Goal: Obtain resource: Download file/media

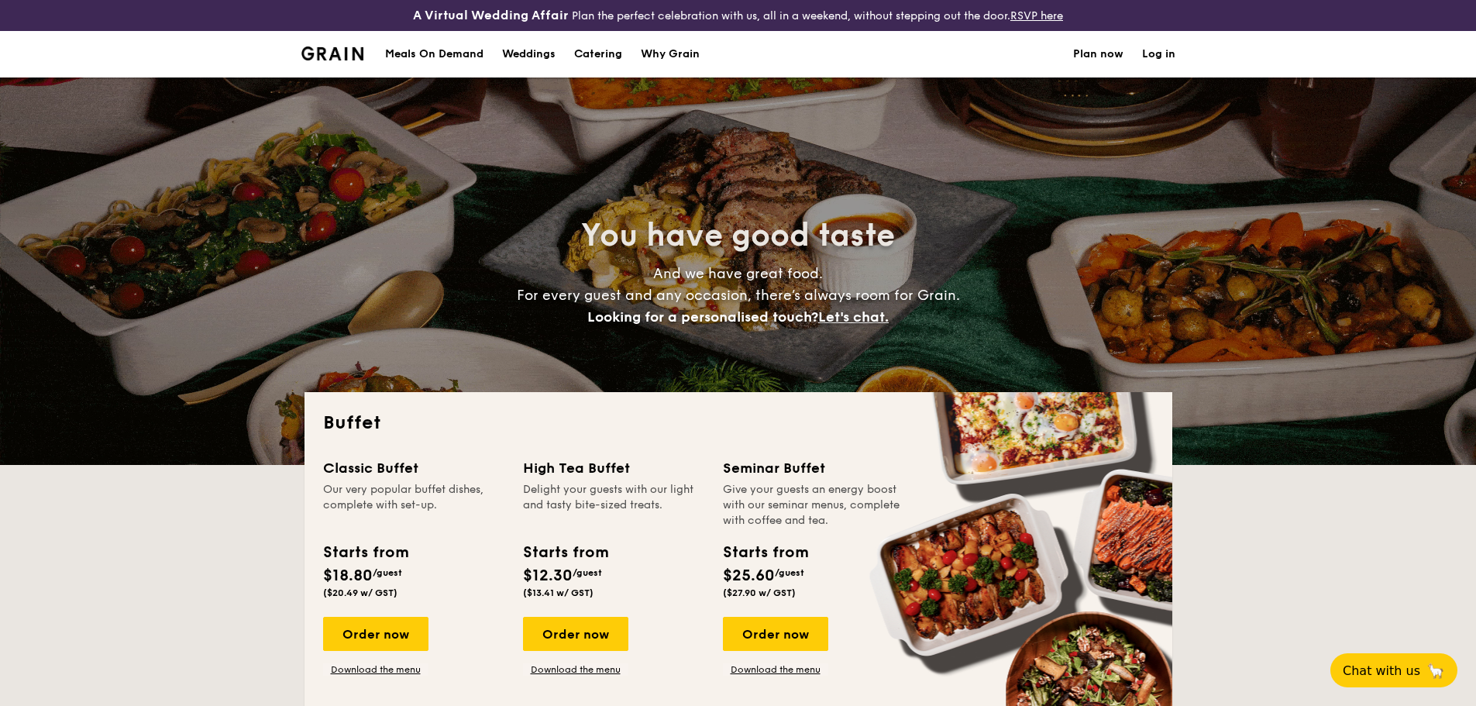
select select
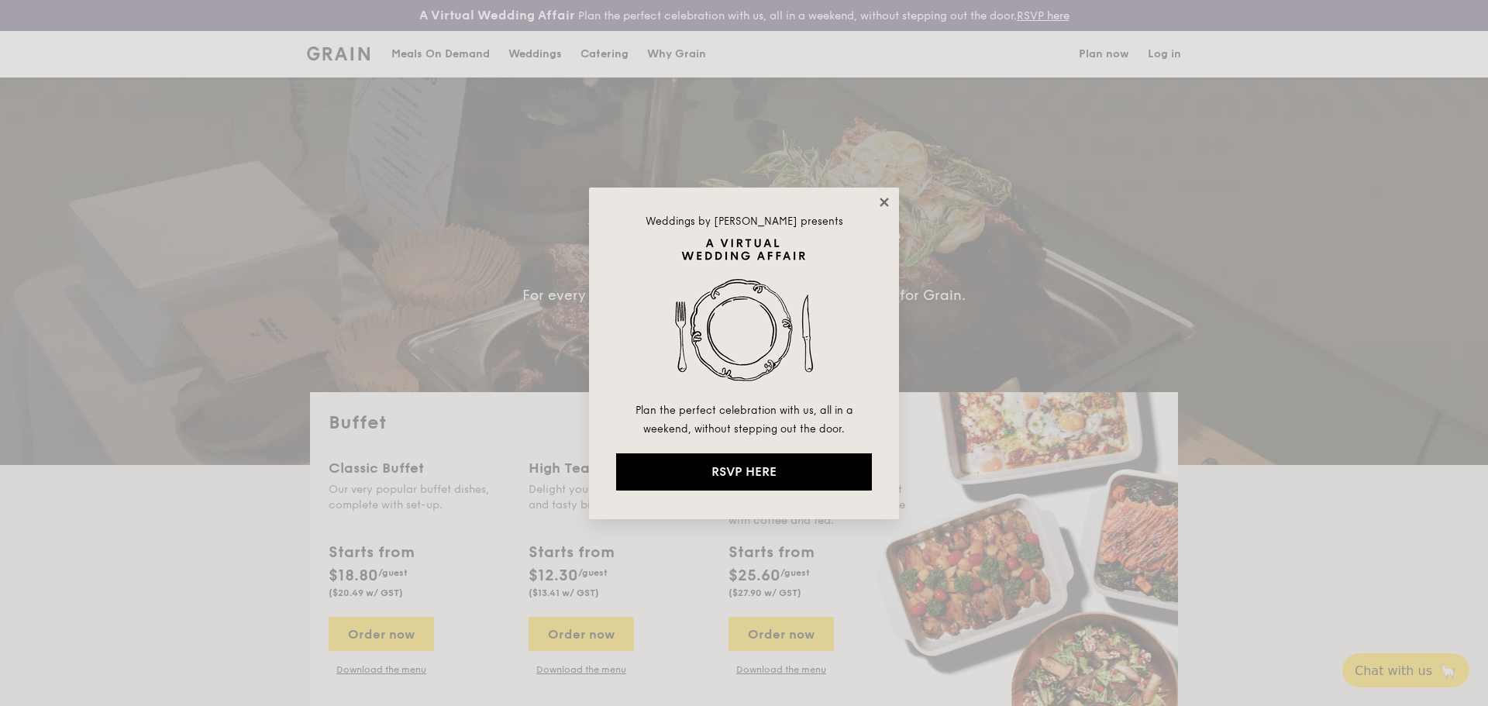
click at [885, 206] on icon at bounding box center [884, 202] width 14 height 14
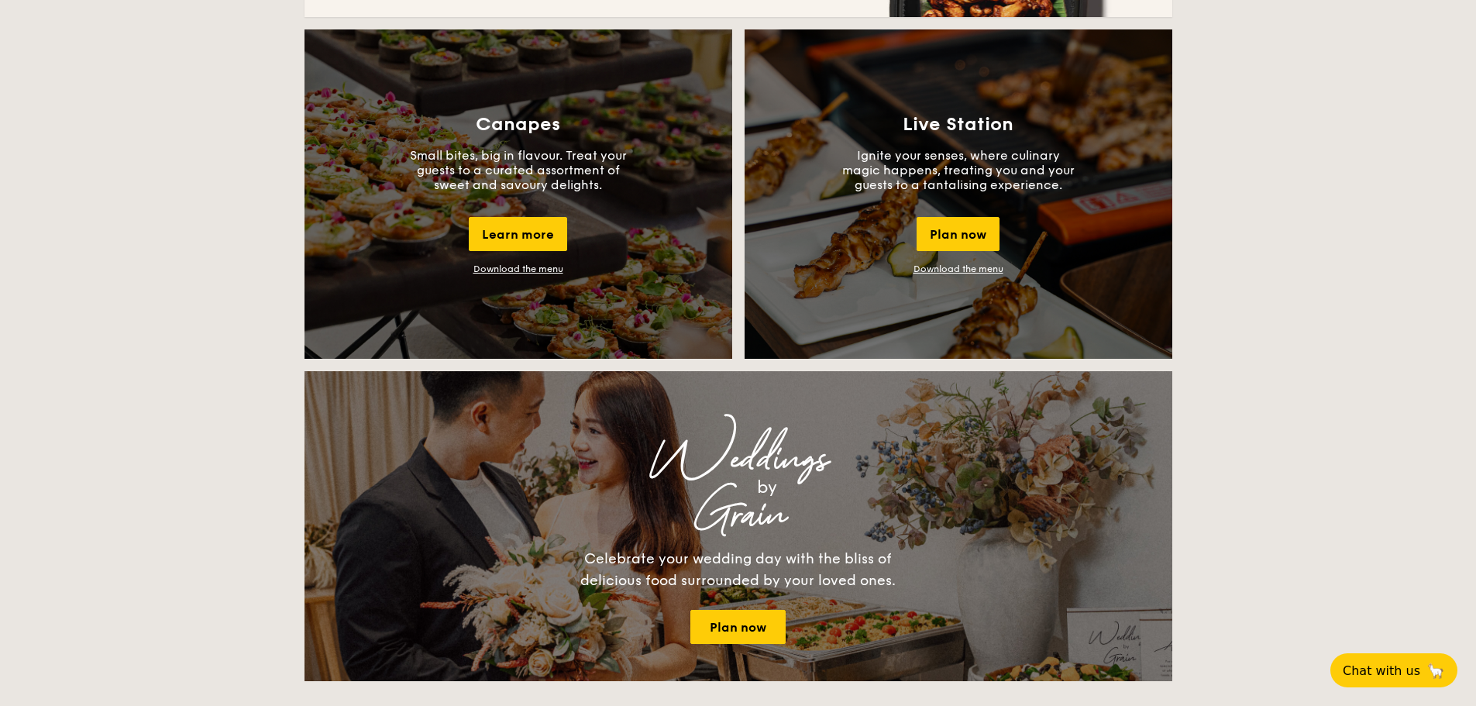
scroll to position [1550, 0]
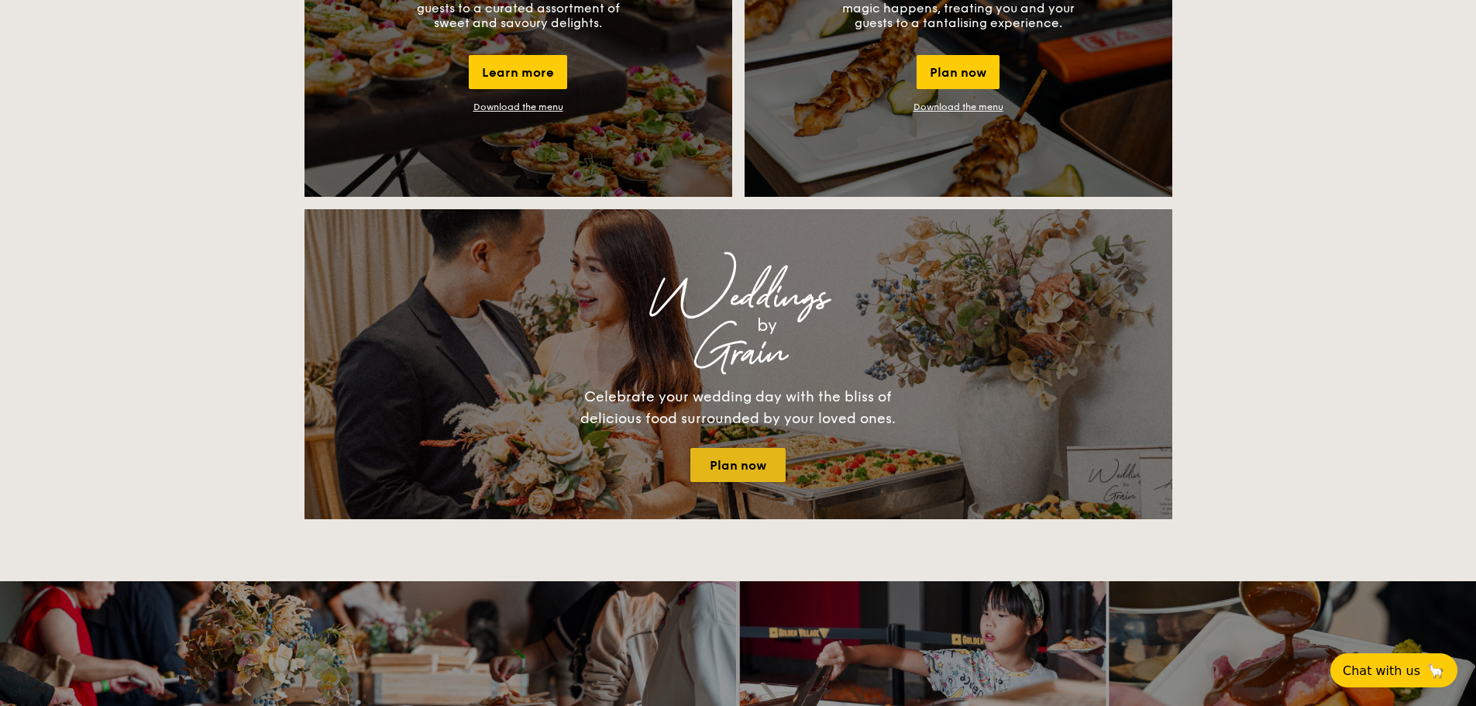
click at [745, 467] on link "Plan now" at bounding box center [737, 465] width 95 height 34
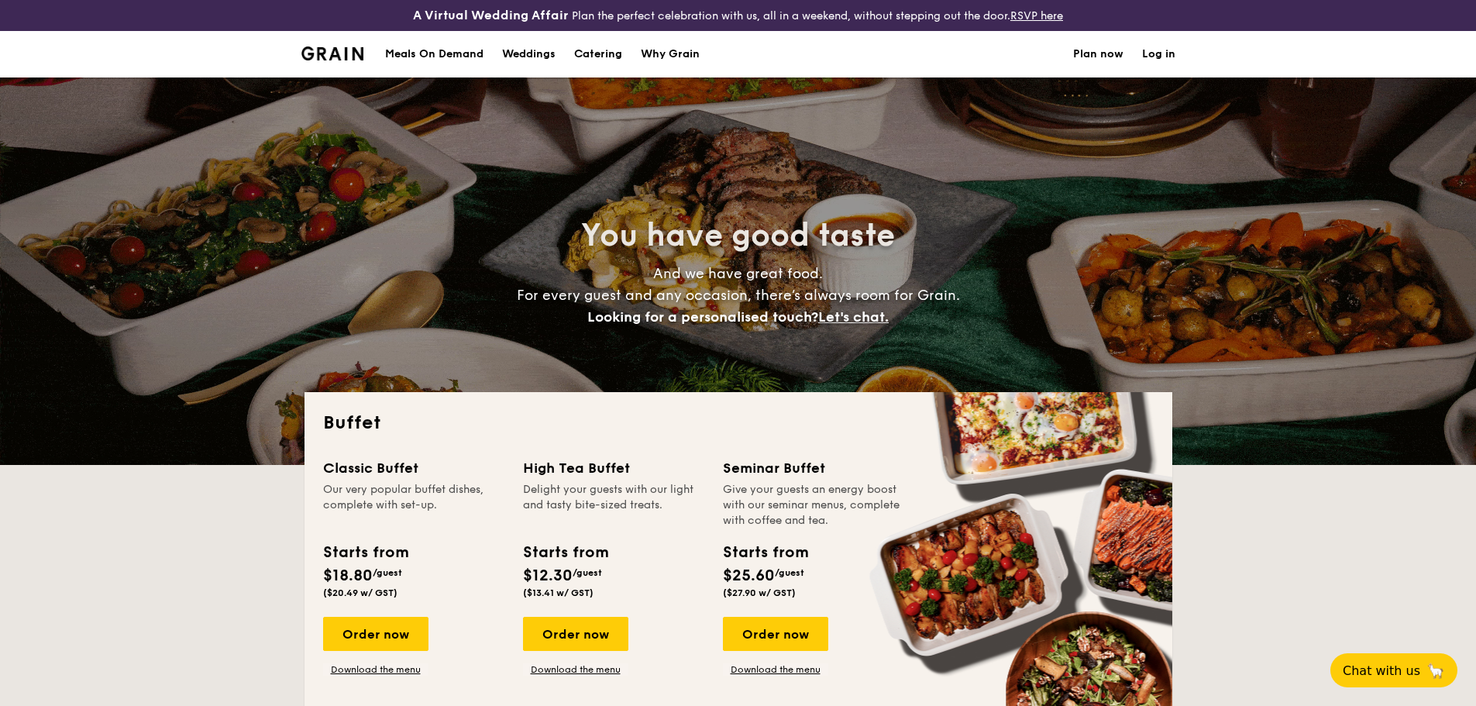
select select
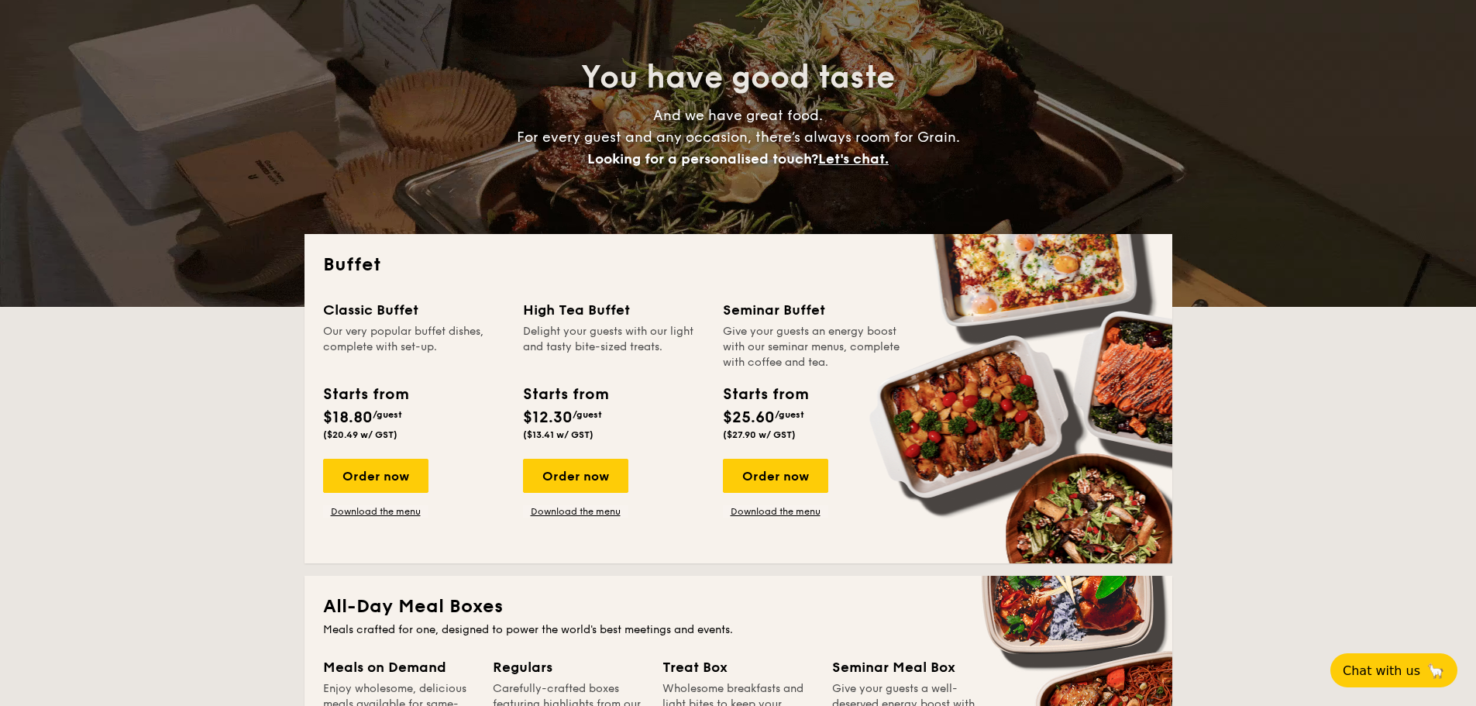
scroll to position [387, 0]
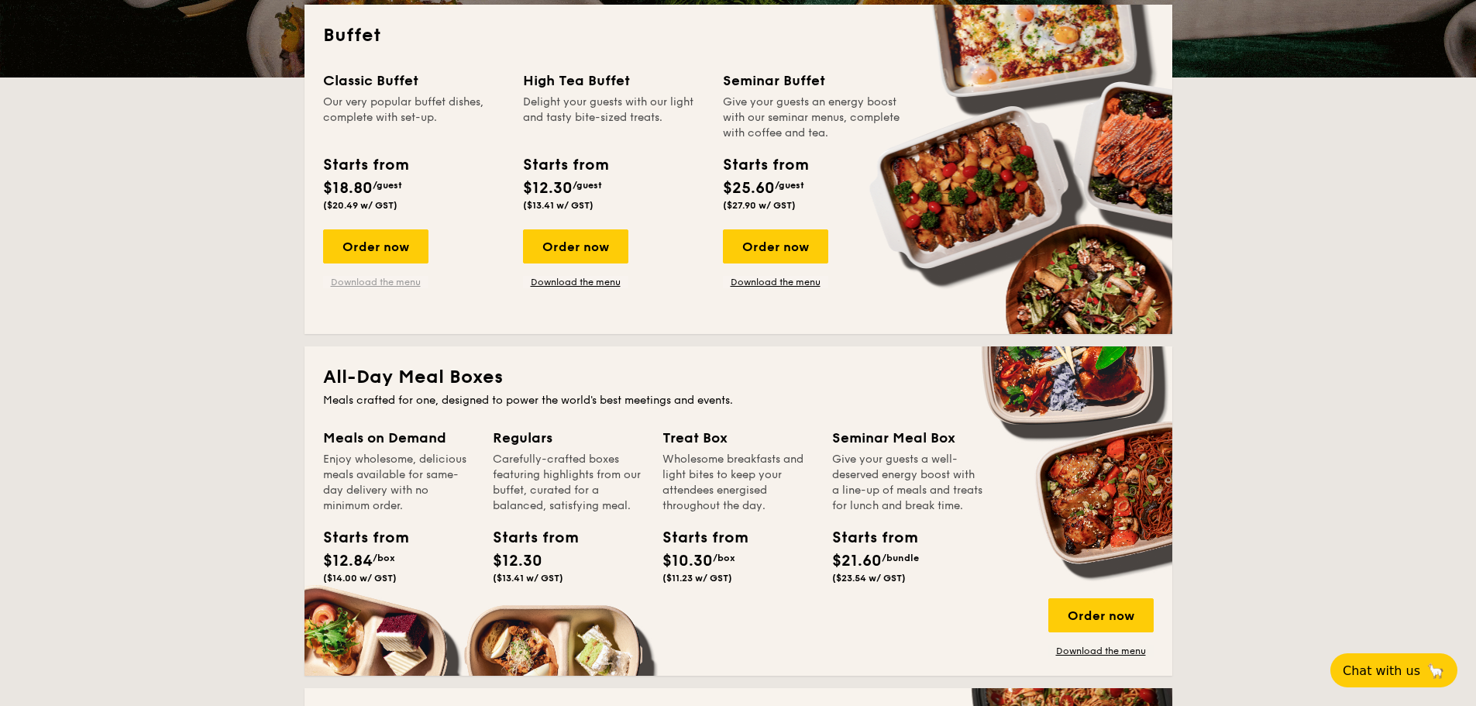
click at [406, 281] on link "Download the menu" at bounding box center [375, 282] width 105 height 12
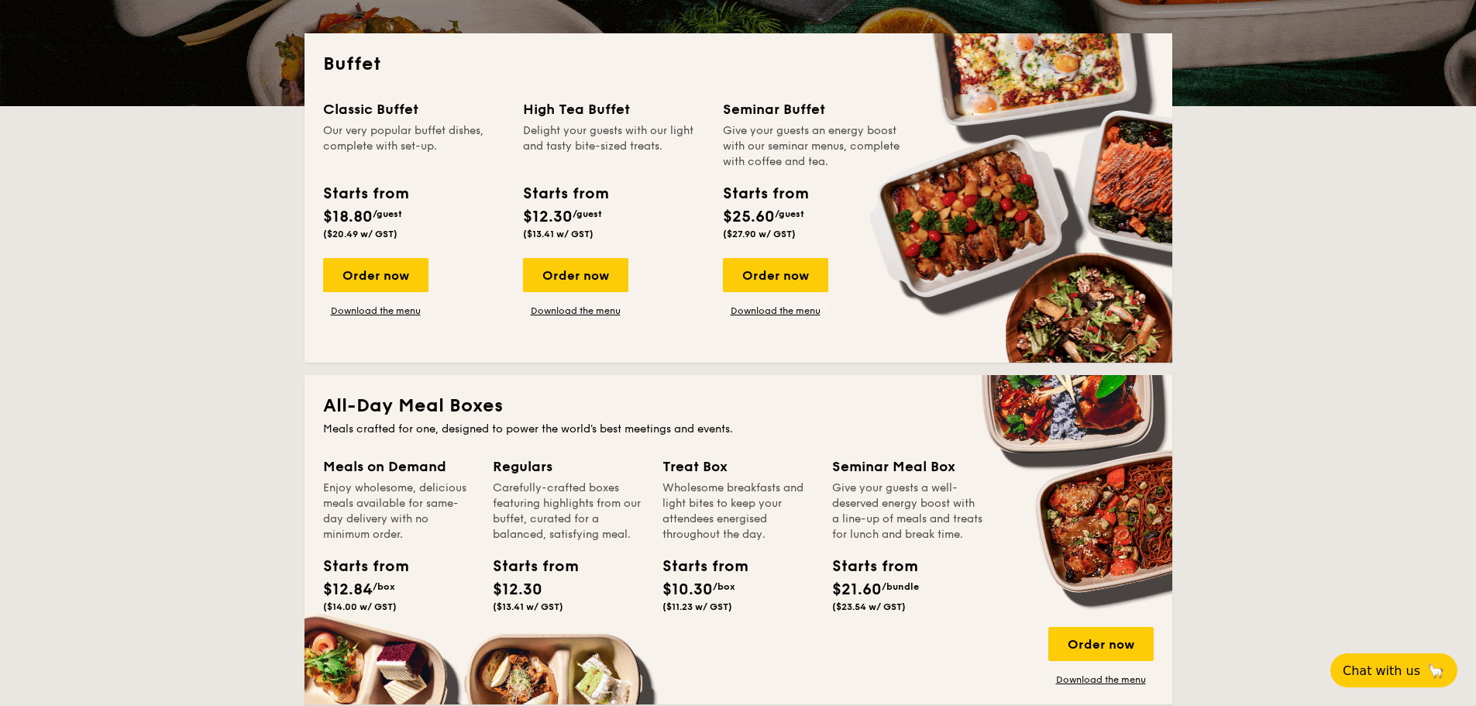
scroll to position [310, 0]
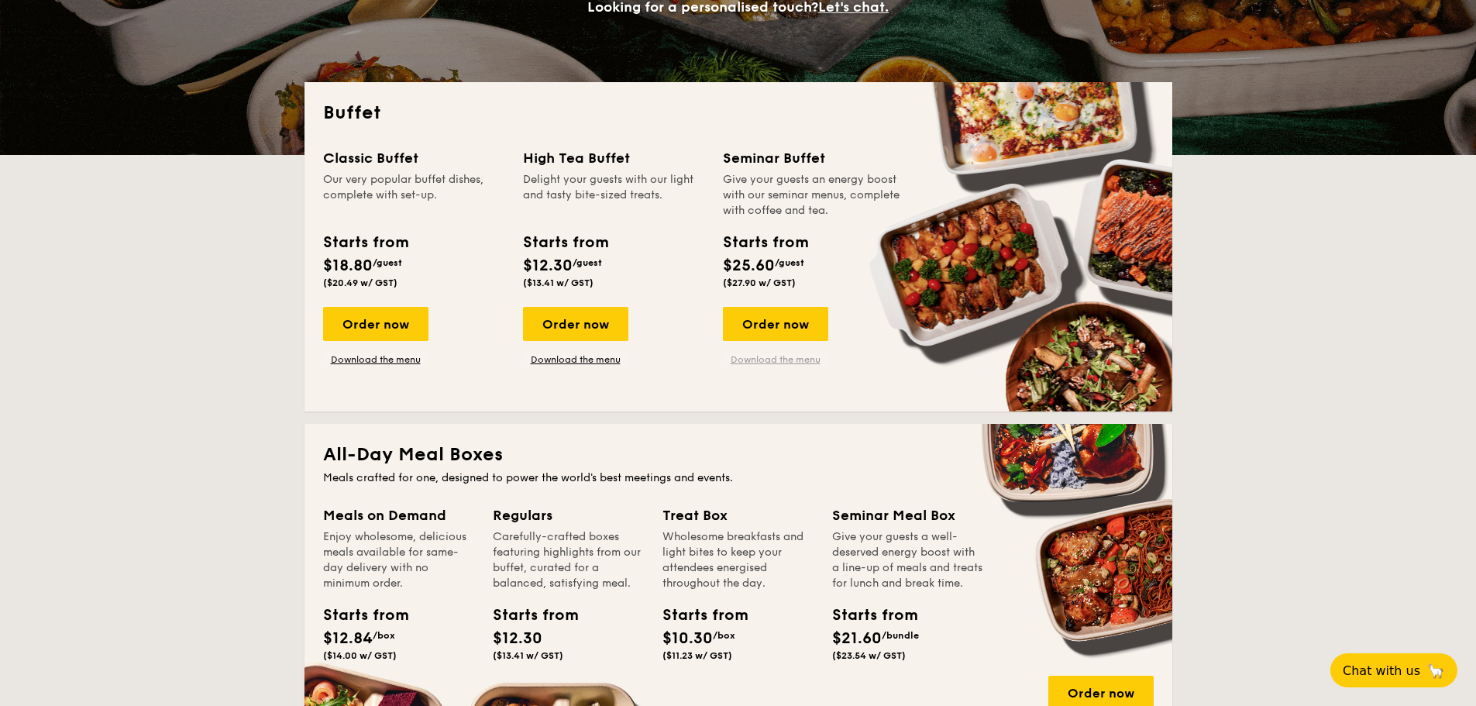
click at [780, 363] on link "Download the menu" at bounding box center [775, 359] width 105 height 12
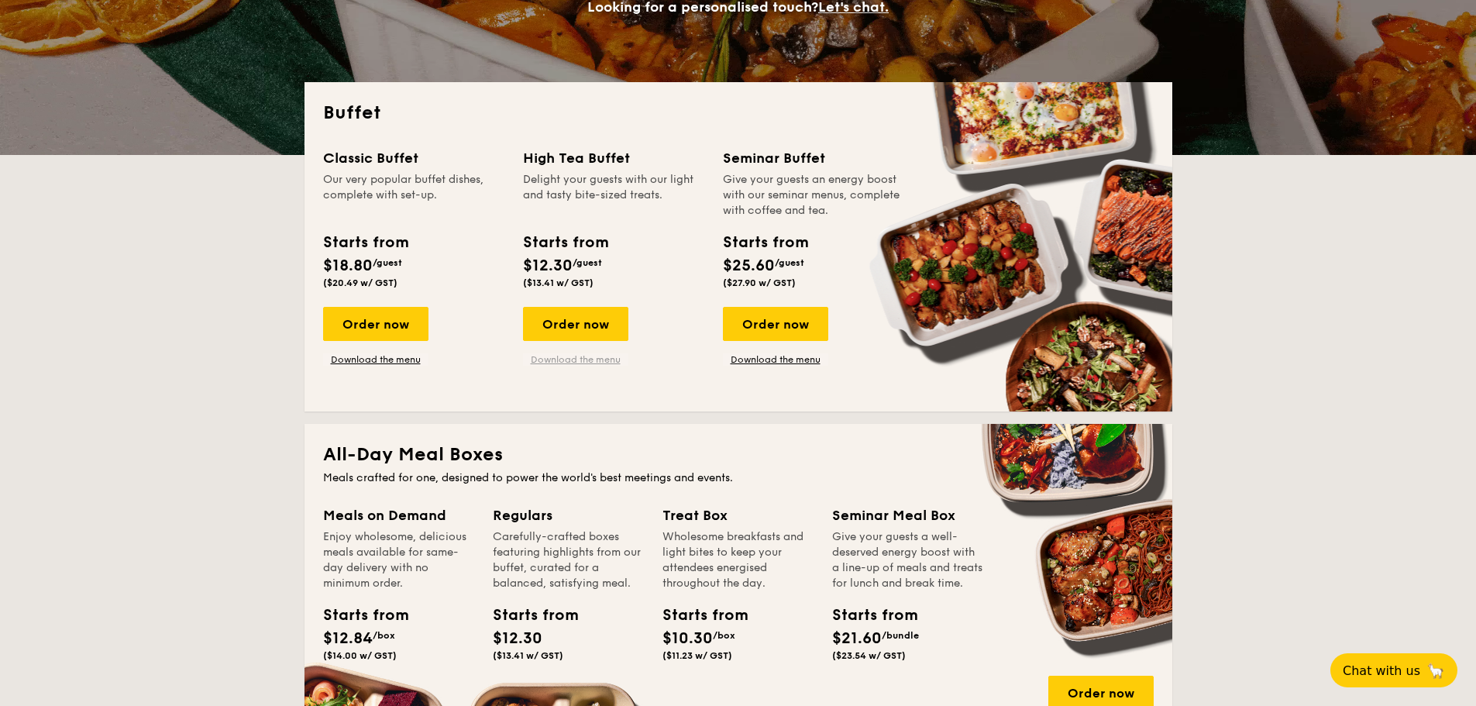
click at [615, 356] on link "Download the menu" at bounding box center [575, 359] width 105 height 12
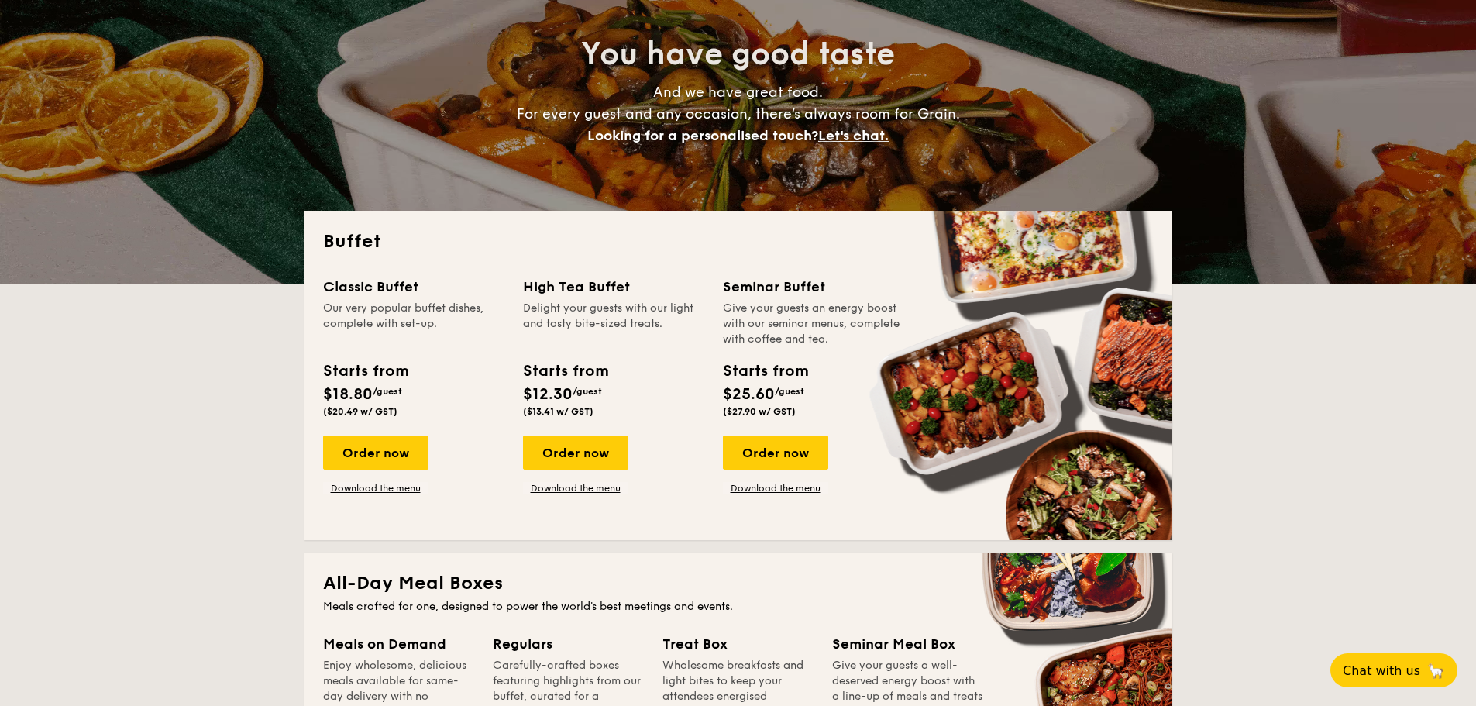
scroll to position [0, 0]
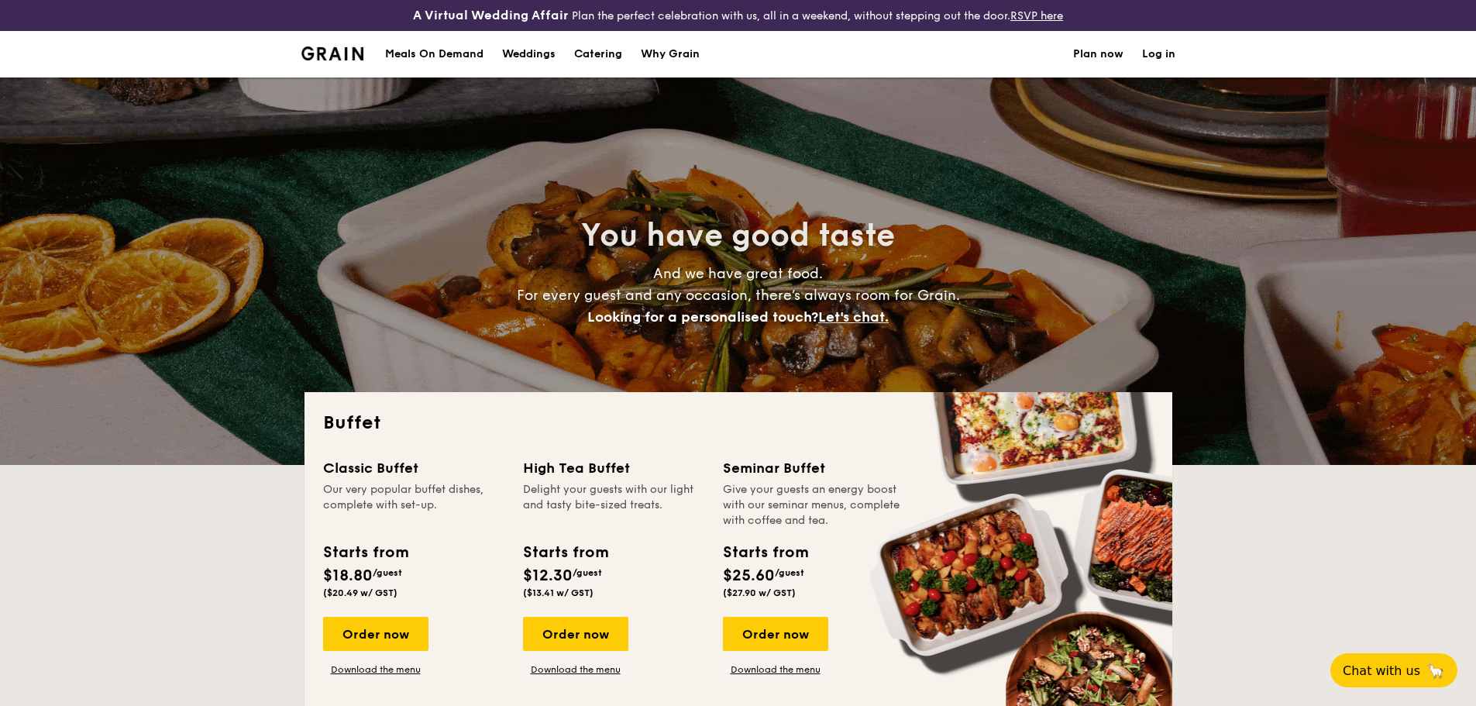
click at [541, 57] on div "Weddings" at bounding box center [528, 54] width 53 height 46
